Goal: Task Accomplishment & Management: Use online tool/utility

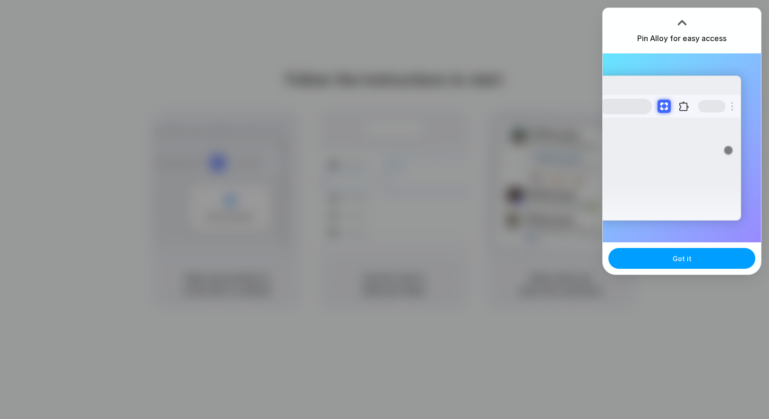
click at [692, 260] on button "Got it" at bounding box center [681, 258] width 147 height 21
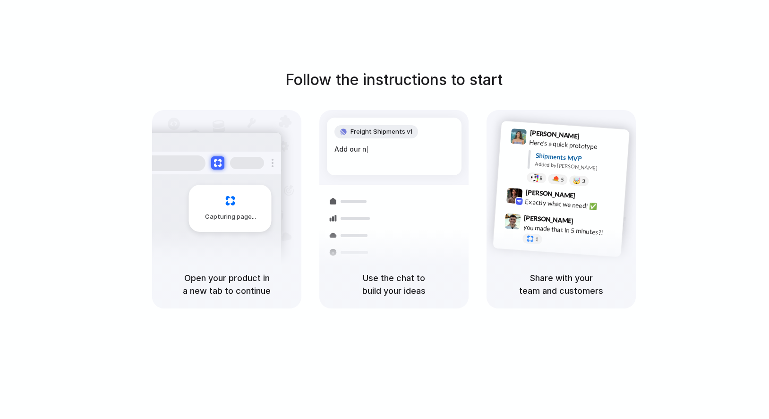
click at [717, 331] on div "Follow the instructions to start Capturing page Open your product in a new tab …" at bounding box center [394, 219] width 788 height 438
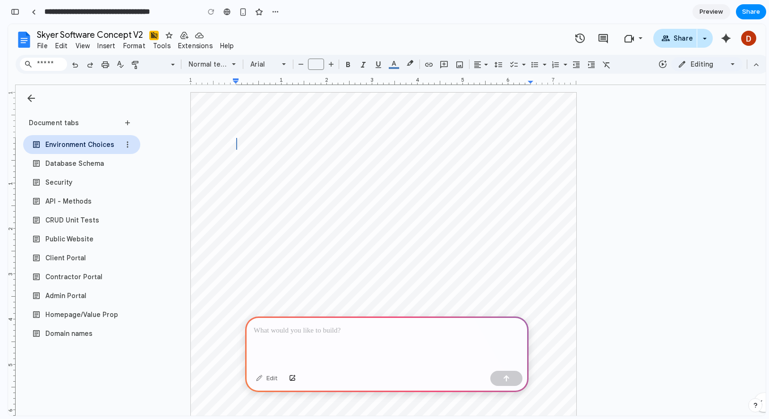
click at [51, 255] on div "Client Portal" at bounding box center [65, 258] width 43 height 10
click at [82, 238] on div "Public Website" at bounding box center [69, 239] width 51 height 10
click at [297, 336] on div at bounding box center [386, 341] width 283 height 51
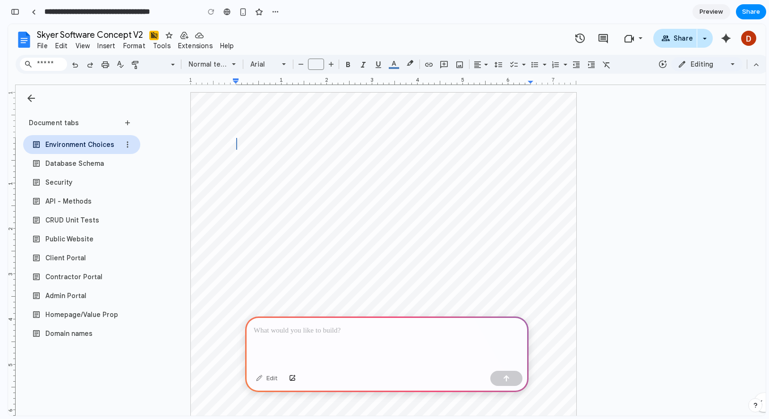
click at [64, 240] on div "Public Website" at bounding box center [69, 239] width 51 height 10
click at [293, 329] on p at bounding box center [387, 330] width 266 height 11
click at [66, 256] on div "Client Portal" at bounding box center [65, 258] width 43 height 10
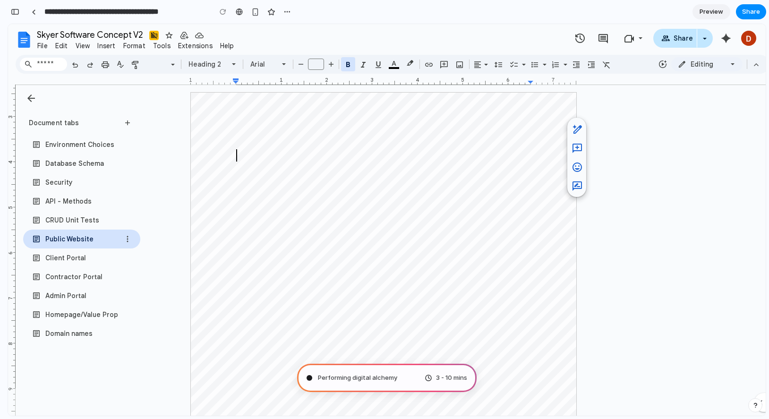
type input "**********"
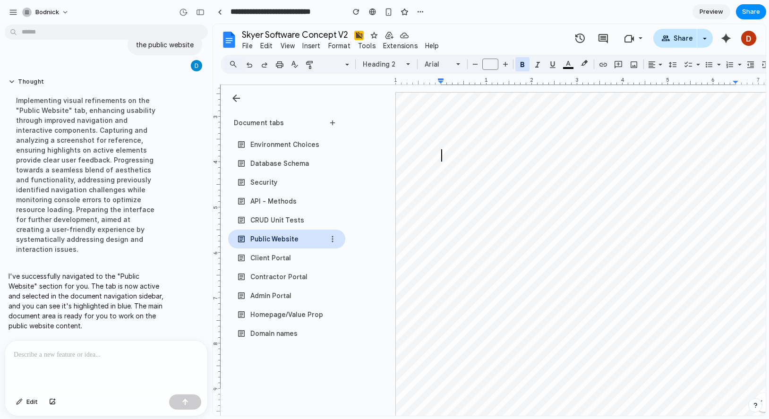
scroll to position [13, 0]
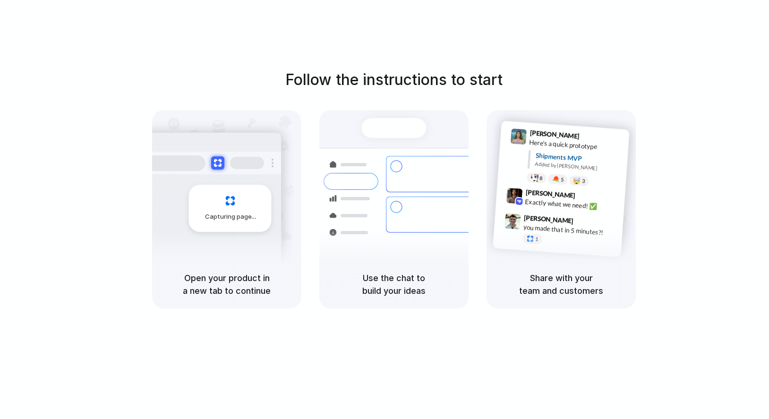
click at [237, 216] on span "Capturing page" at bounding box center [231, 216] width 52 height 9
click at [362, 224] on div at bounding box center [351, 232] width 55 height 17
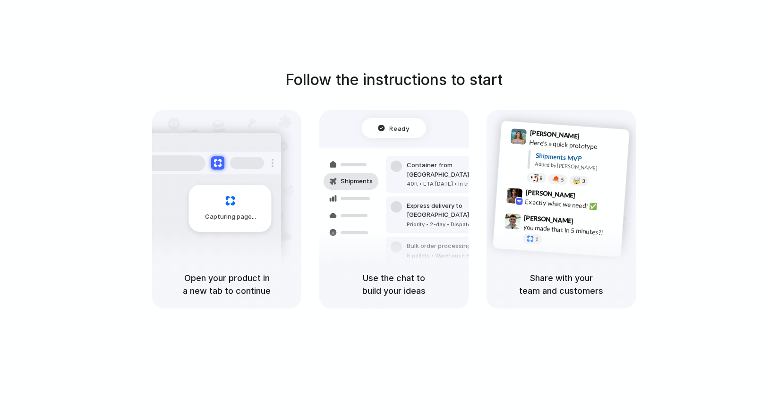
click at [563, 232] on div "you made that in 5 minutes?!" at bounding box center [570, 230] width 94 height 16
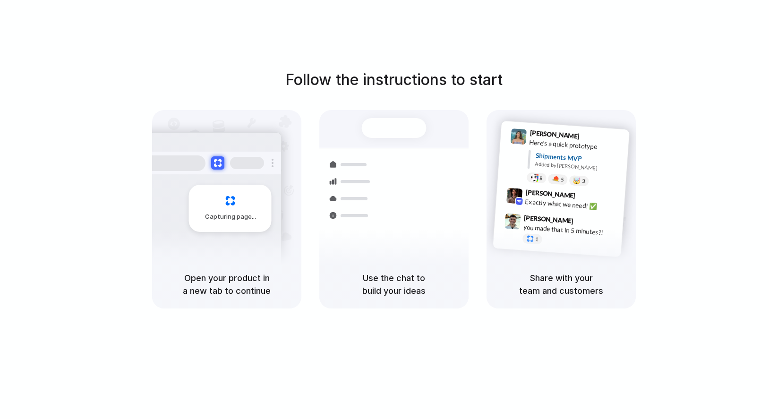
drag, startPoint x: 407, startPoint y: 137, endPoint x: 404, endPoint y: 109, distance: 28.4
click at [592, 194] on div "[PERSON_NAME] 9:42 AM" at bounding box center [572, 195] width 94 height 17
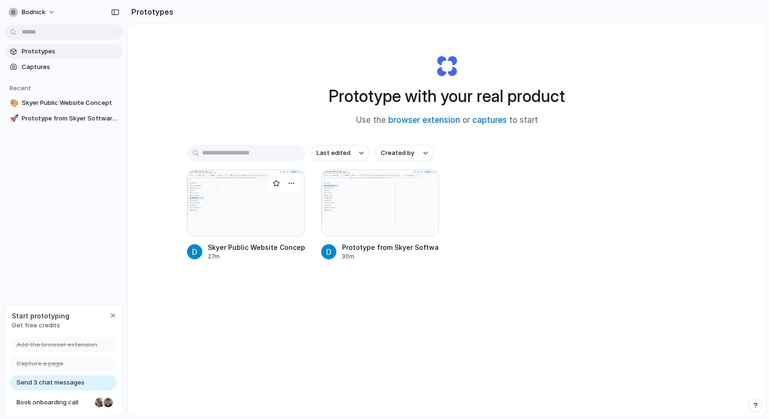
click at [250, 226] on div at bounding box center [246, 203] width 118 height 67
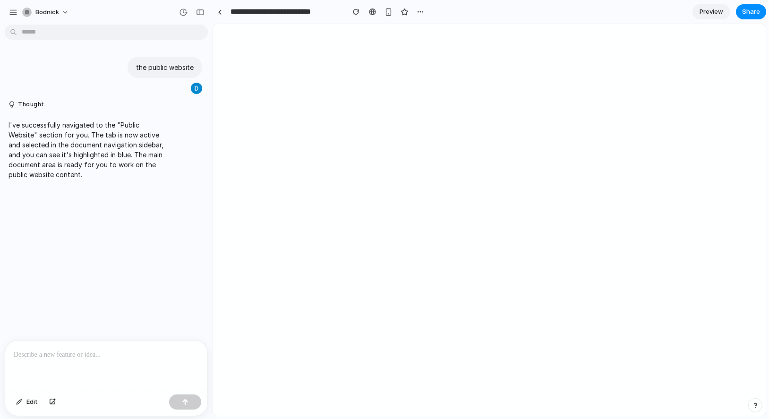
click at [247, 11] on input "**********" at bounding box center [285, 11] width 113 height 17
click at [219, 10] on div at bounding box center [220, 11] width 4 height 5
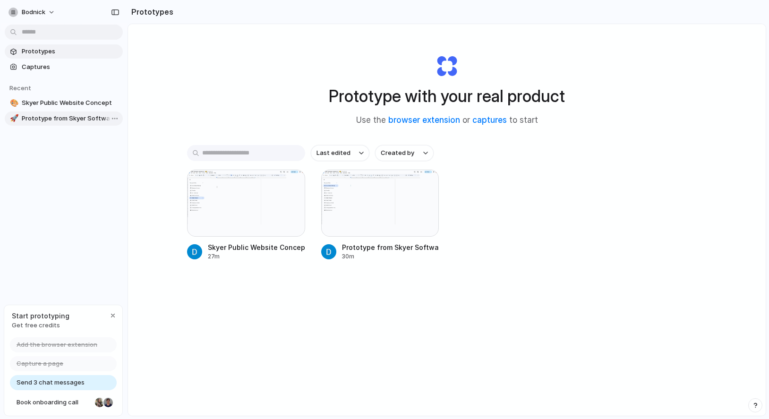
click at [63, 122] on span "Prototype from Skyer Software Concept" at bounding box center [70, 118] width 97 height 9
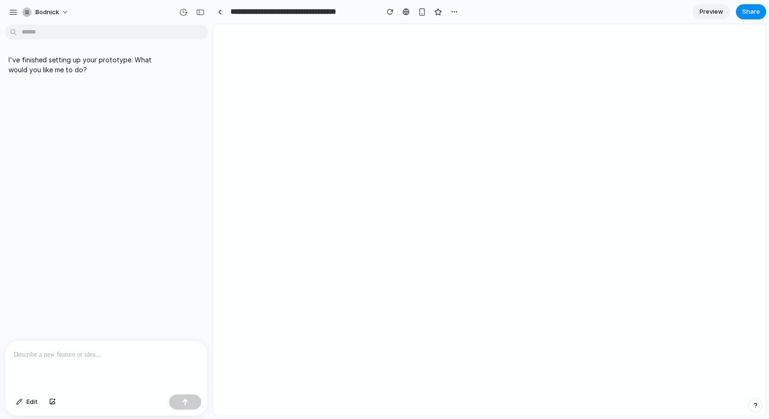
click at [712, 12] on span "Preview" at bounding box center [712, 11] width 24 height 9
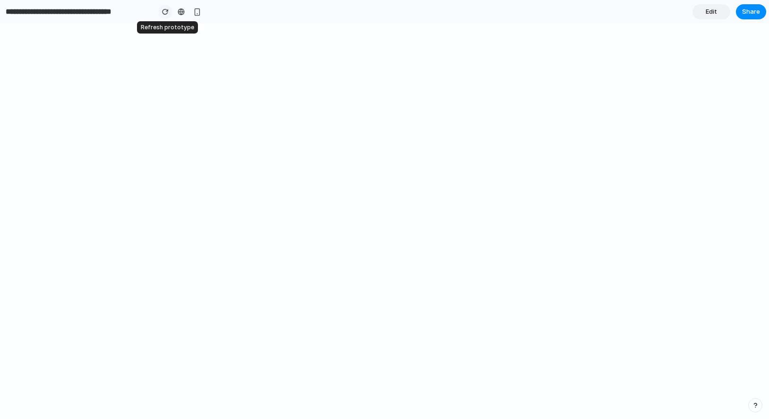
click at [166, 11] on div "button" at bounding box center [165, 12] width 7 height 7
